Goal: Task Accomplishment & Management: Use online tool/utility

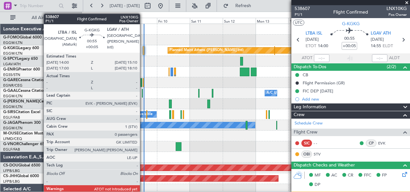
click at [164, 35] on div at bounding box center [246, 40] width 329 height 11
click at [143, 50] on div at bounding box center [144, 50] width 2 height 9
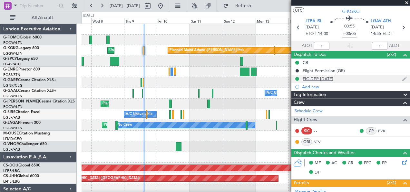
scroll to position [4, 0]
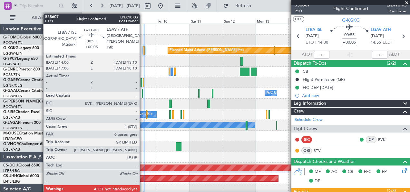
click at [143, 51] on div at bounding box center [144, 50] width 2 height 9
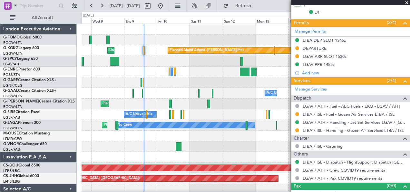
scroll to position [173, 0]
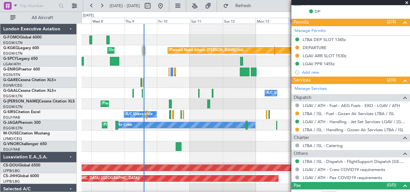
click at [188, 79] on div at bounding box center [246, 82] width 329 height 11
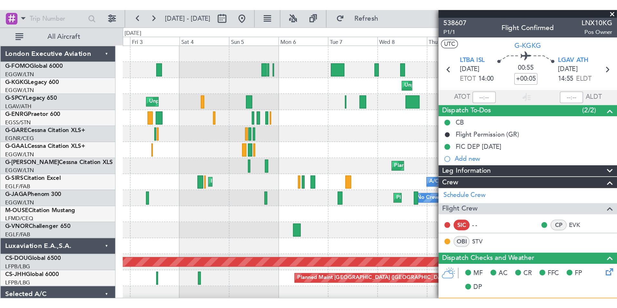
scroll to position [0, 0]
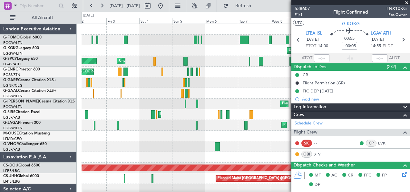
click at [282, 68] on div "Planned Maint Athens ([PERSON_NAME] Intl) Unplanned Maint [GEOGRAPHIC_DATA] (At…" at bounding box center [246, 151] width 329 height 255
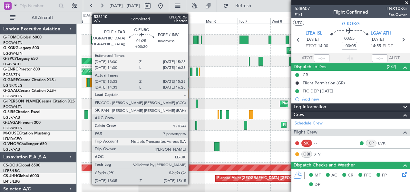
click at [192, 70] on div at bounding box center [191, 71] width 3 height 9
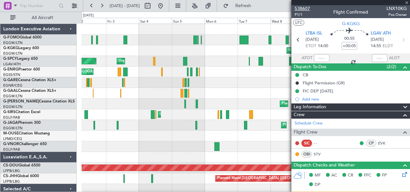
type input "+00:20"
type input "13:48"
type input "15:13"
type input "7"
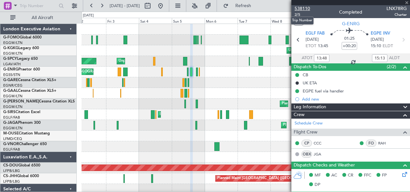
click at [304, 10] on span "538110" at bounding box center [302, 8] width 15 height 7
click at [296, 15] on span "2/5" at bounding box center [302, 14] width 15 height 5
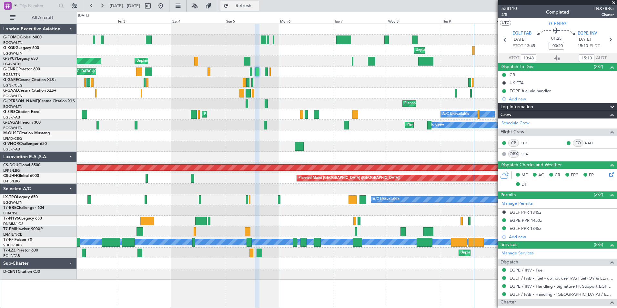
click at [257, 6] on span "Refresh" at bounding box center [243, 6] width 27 height 5
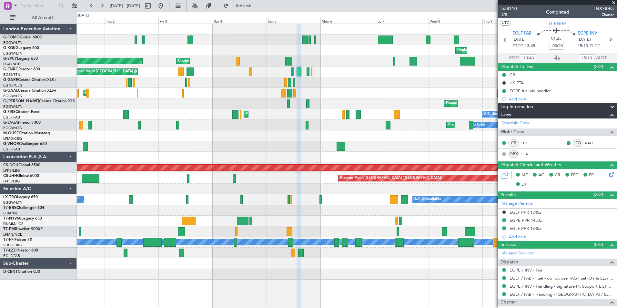
click at [239, 96] on div "Planned Maint Athens ([PERSON_NAME] Intl) Unplanned Maint [GEOGRAPHIC_DATA] (At…" at bounding box center [346, 151] width 539 height 255
click at [166, 6] on button at bounding box center [160, 6] width 10 height 10
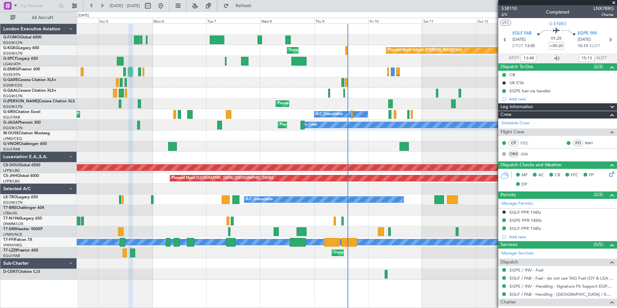
drag, startPoint x: 263, startPoint y: 4, endPoint x: 279, endPoint y: 14, distance: 17.8
click at [257, 5] on span "Refresh" at bounding box center [243, 6] width 27 height 5
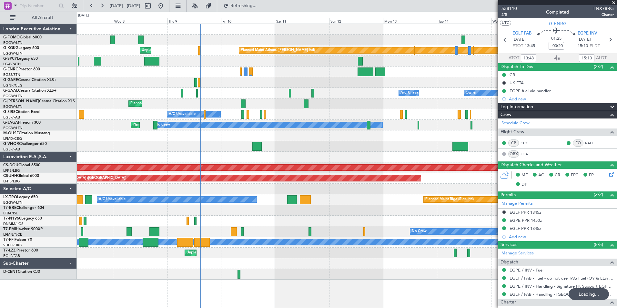
click at [244, 148] on div "Planned Maint Athens ([PERSON_NAME] Intl) Unplanned Maint [GEOGRAPHIC_DATA] (At…" at bounding box center [346, 151] width 539 height 255
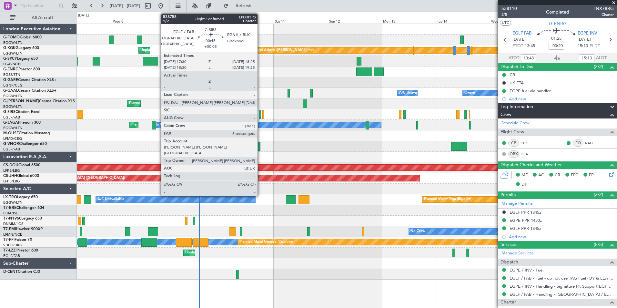
click at [260, 116] on div at bounding box center [260, 114] width 2 height 9
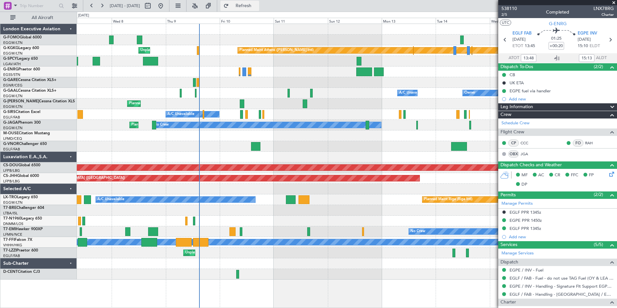
click at [254, 7] on span "Refresh" at bounding box center [243, 6] width 27 height 5
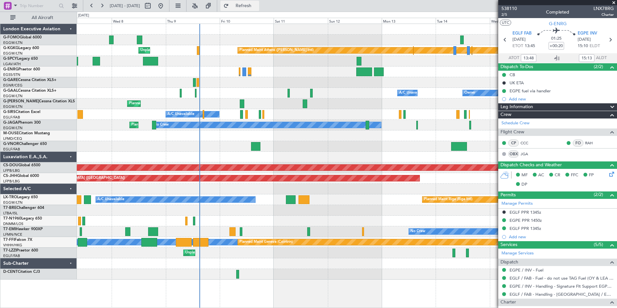
click at [256, 5] on span "Refresh" at bounding box center [243, 6] width 27 height 5
drag, startPoint x: 253, startPoint y: 4, endPoint x: 254, endPoint y: 15, distance: 11.3
click at [255, 4] on span "Refresh" at bounding box center [243, 6] width 27 height 5
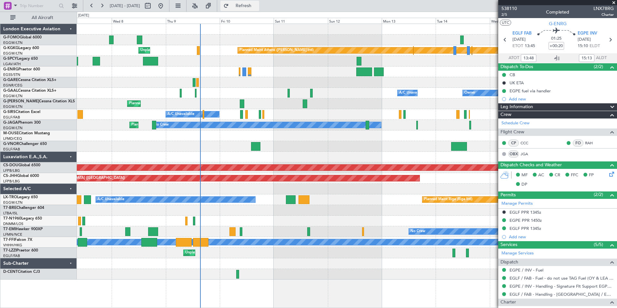
click at [257, 7] on span "Refresh" at bounding box center [243, 6] width 27 height 5
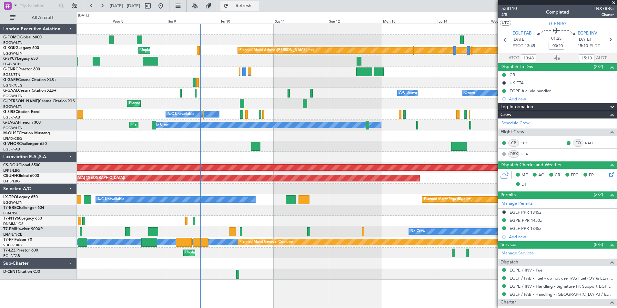
click at [252, 8] on span "Refresh" at bounding box center [243, 6] width 27 height 5
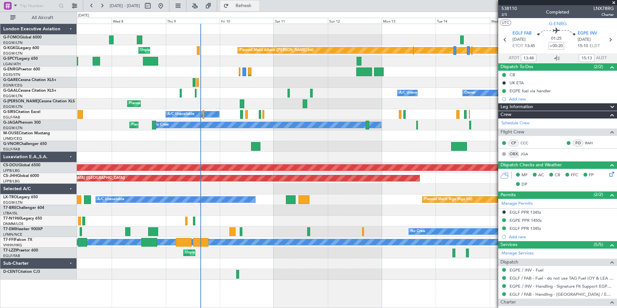
click at [243, 5] on button "Refresh" at bounding box center [239, 6] width 39 height 10
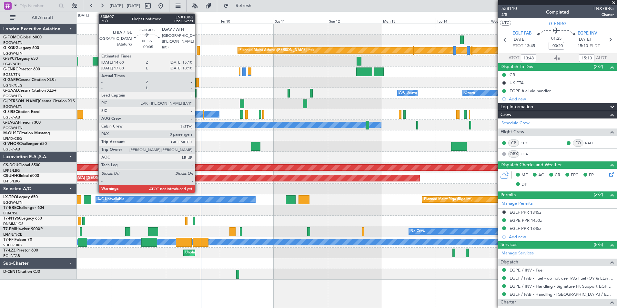
click at [198, 53] on div at bounding box center [198, 50] width 3 height 9
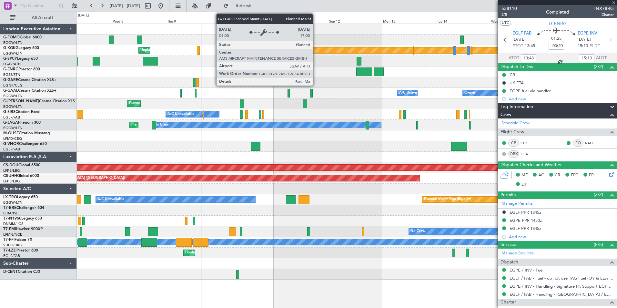
type input "+00:05"
type input "0"
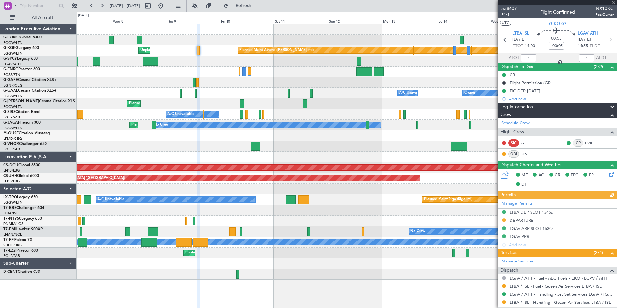
click at [242, 124] on div "Planned Maint Athens ([PERSON_NAME] Intl) Unplanned Maint [GEOGRAPHIC_DATA] (At…" at bounding box center [346, 151] width 539 height 255
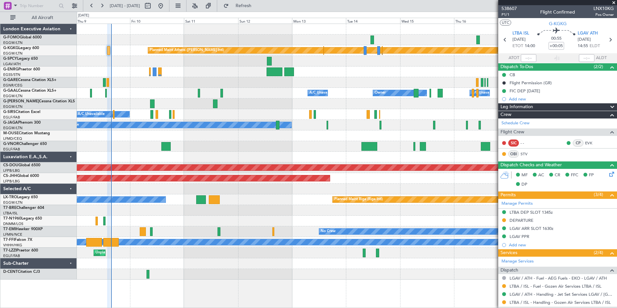
click at [369, 93] on div "Planned Maint Athens ([PERSON_NAME] Intl) Unplanned Maint [GEOGRAPHIC_DATA] (At…" at bounding box center [346, 151] width 539 height 255
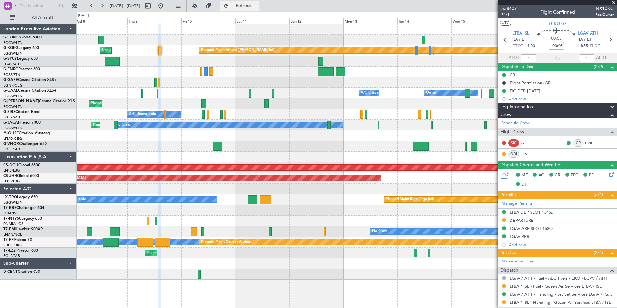
click at [257, 4] on span "Refresh" at bounding box center [243, 6] width 27 height 5
drag, startPoint x: 613, startPoint y: 2, endPoint x: 608, endPoint y: 6, distance: 7.2
click at [410, 2] on span at bounding box center [613, 3] width 6 height 6
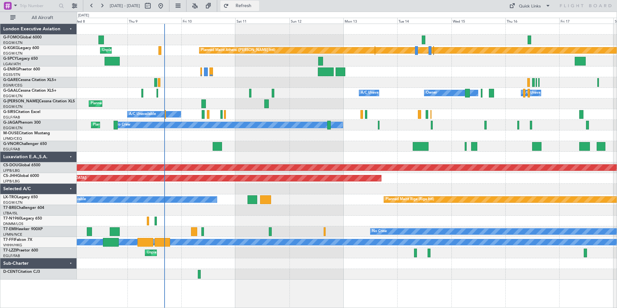
click at [257, 7] on span "Refresh" at bounding box center [243, 6] width 27 height 5
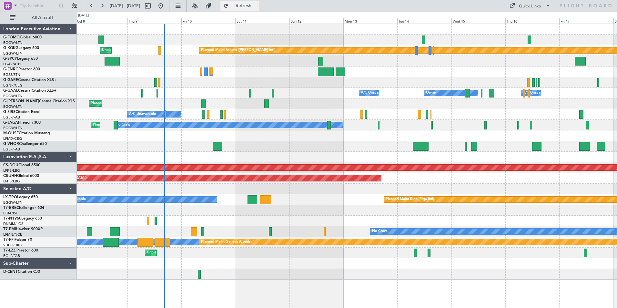
click at [249, 7] on button "Refresh" at bounding box center [239, 6] width 39 height 10
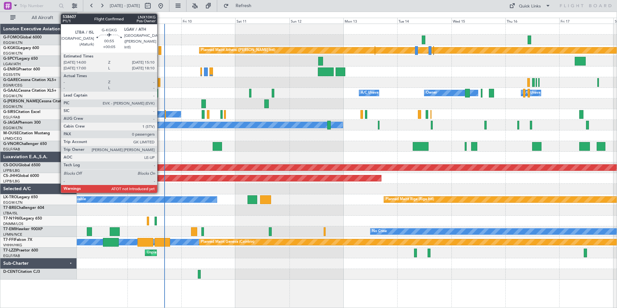
click at [160, 52] on div at bounding box center [159, 50] width 3 height 9
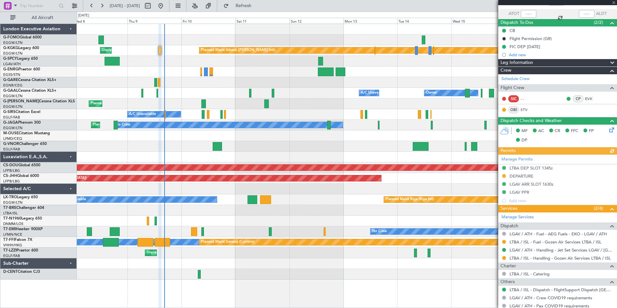
scroll to position [64, 0]
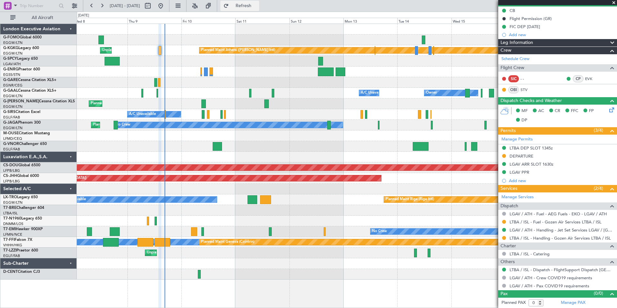
click at [257, 4] on span "Refresh" at bounding box center [243, 6] width 27 height 5
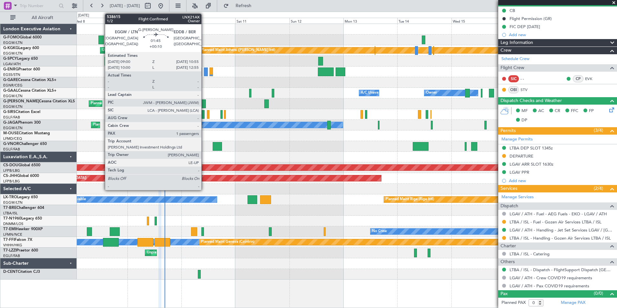
click at [204, 105] on div at bounding box center [203, 103] width 5 height 9
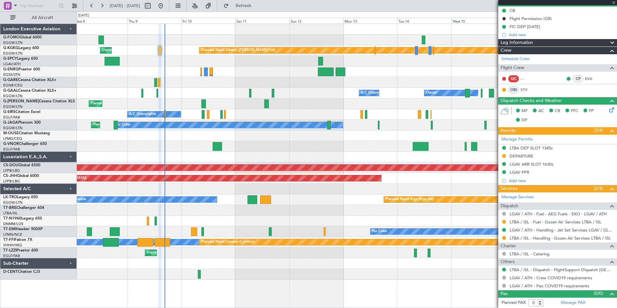
type input "+00:10"
type input "1"
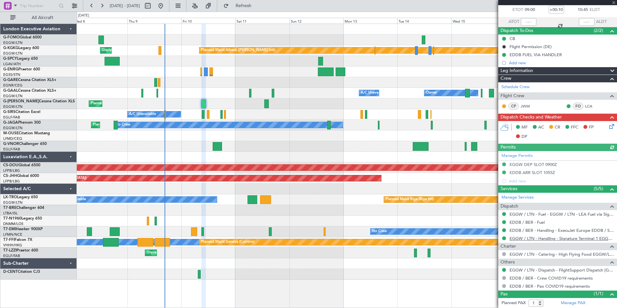
scroll to position [51, 0]
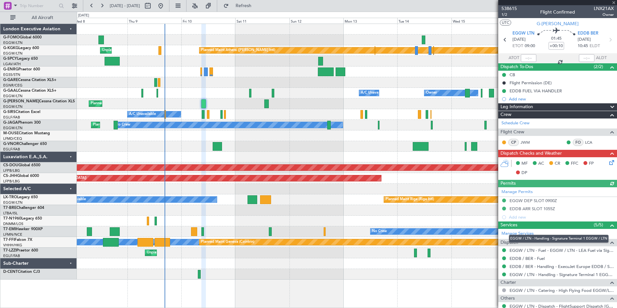
scroll to position [51, 0]
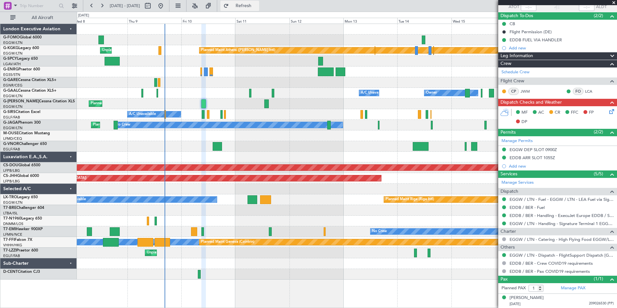
click at [257, 7] on span "Refresh" at bounding box center [243, 6] width 27 height 5
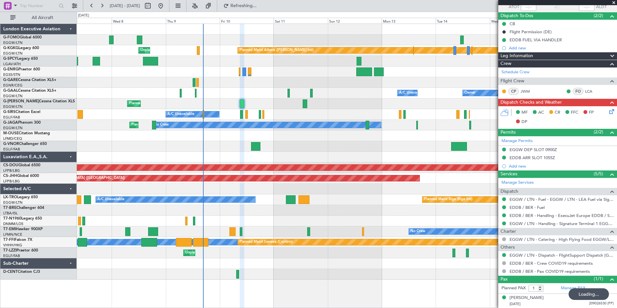
click at [206, 120] on div "Planned Maint Athens ([PERSON_NAME] Intl) Unplanned Maint [GEOGRAPHIC_DATA] (At…" at bounding box center [346, 151] width 539 height 255
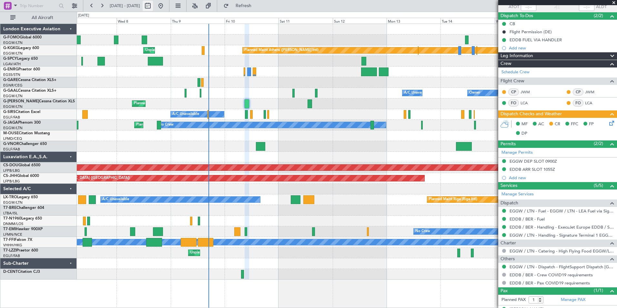
type input "-00:10"
